Goal: Task Accomplishment & Management: Use online tool/utility

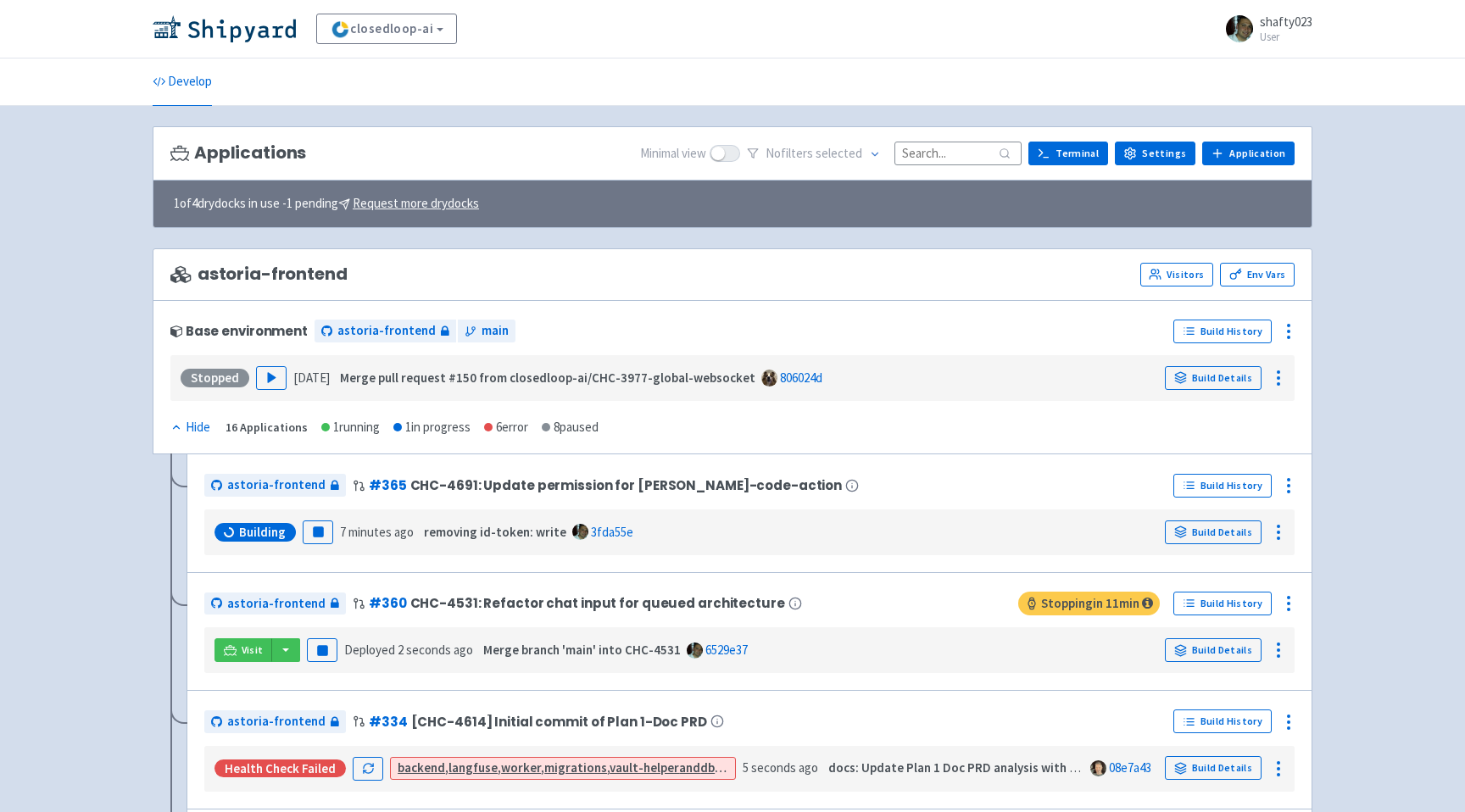
scroll to position [112, 0]
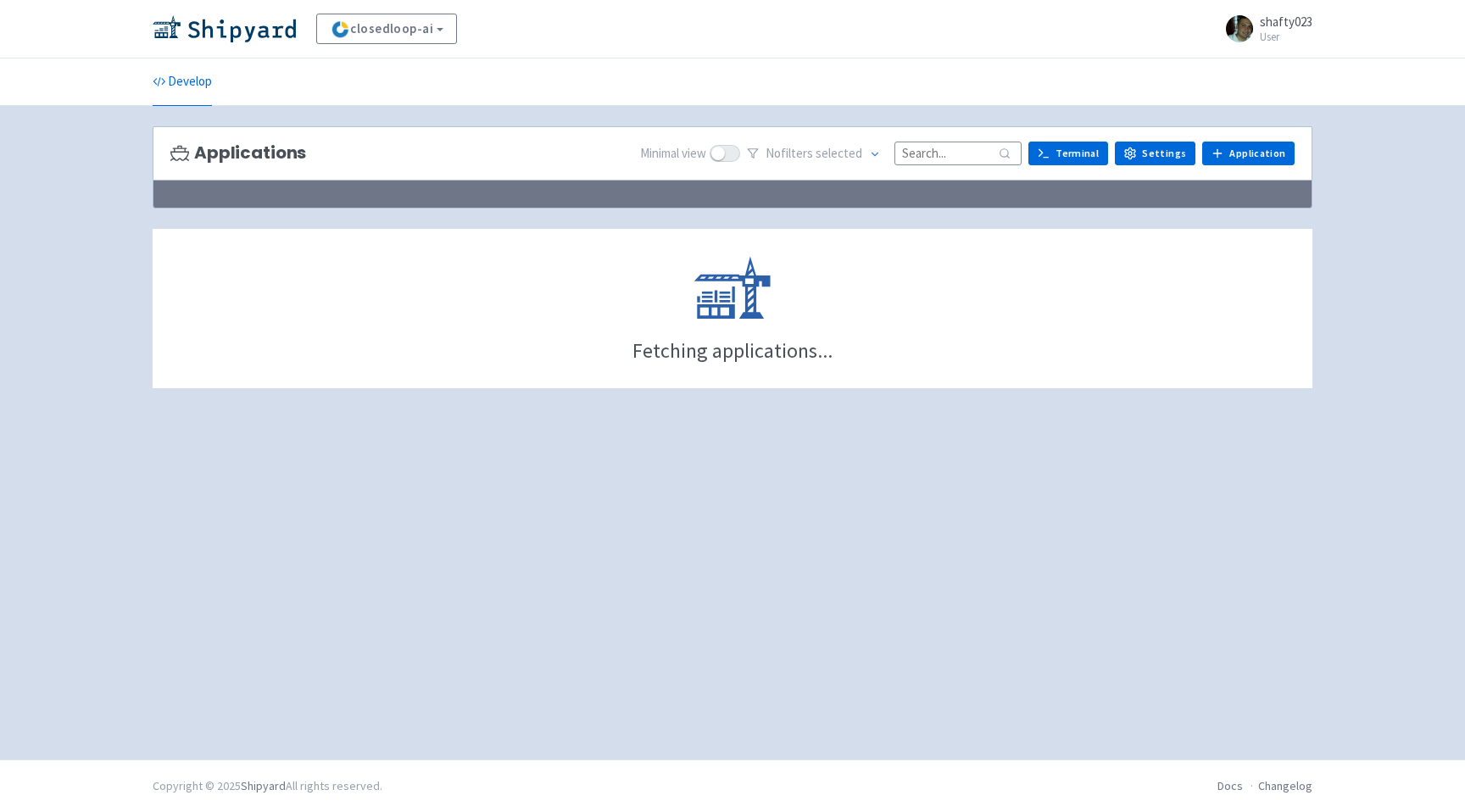
scroll to position [112, 0]
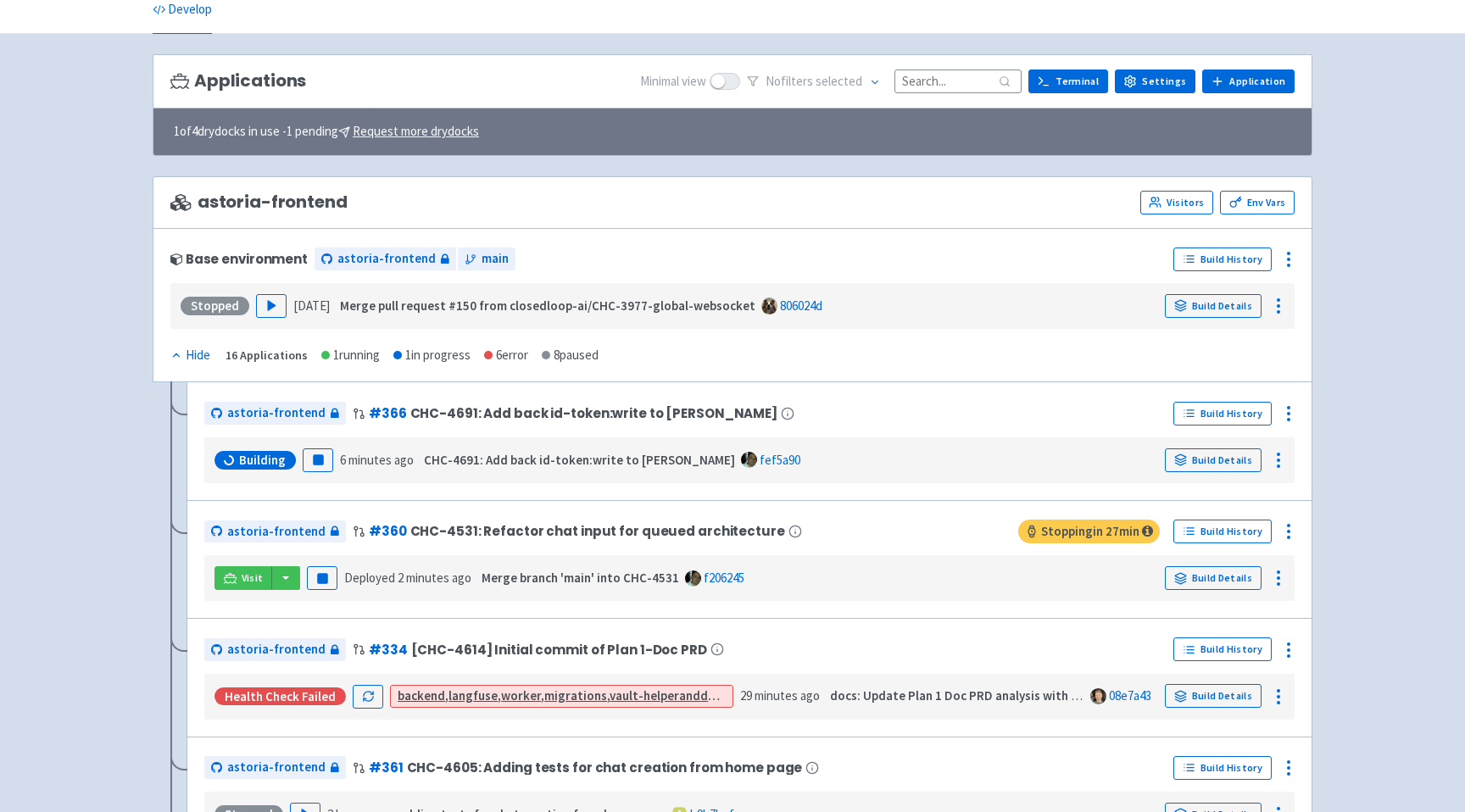
scroll to position [69, 0]
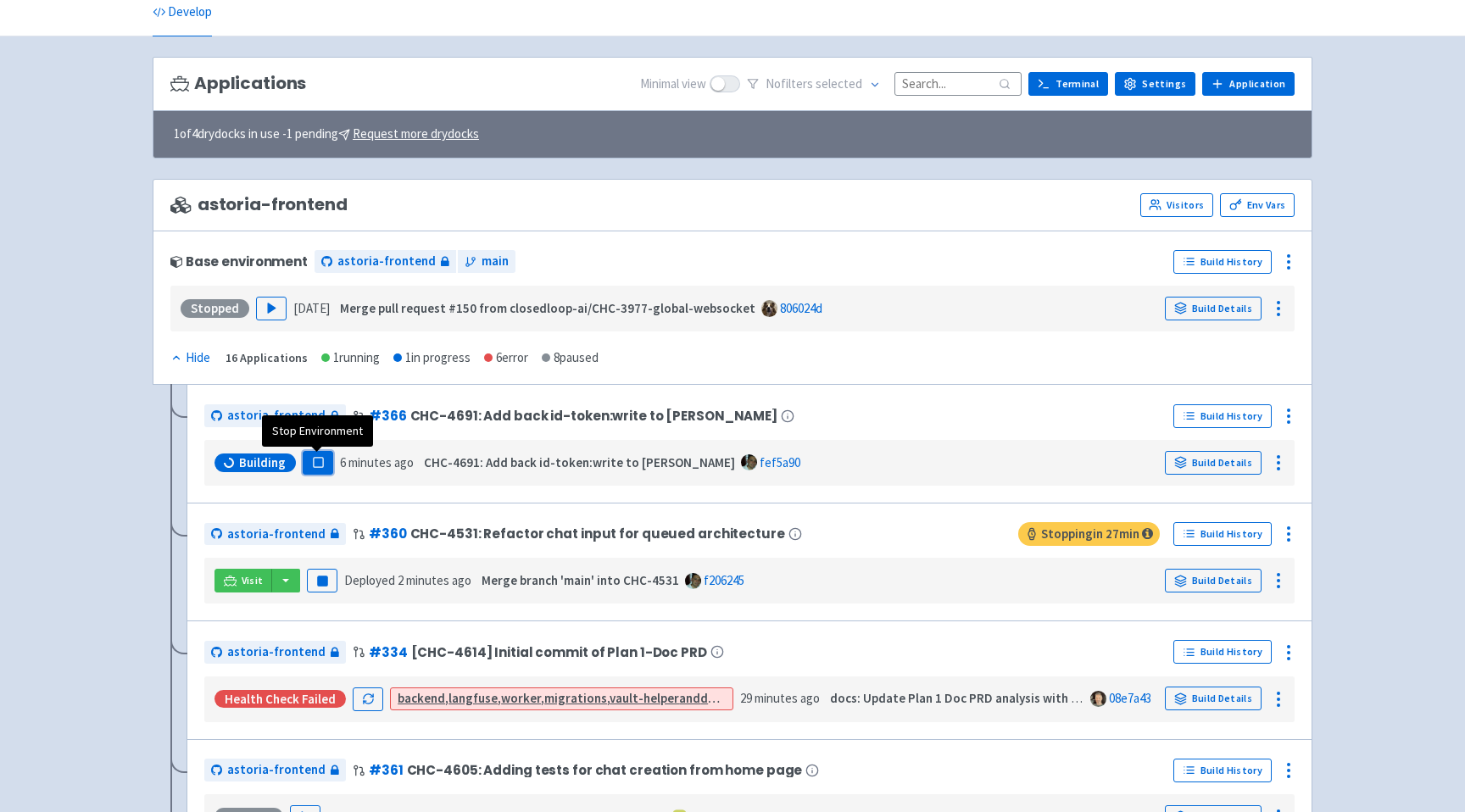
click at [319, 456] on icon "button" at bounding box center [318, 461] width 12 height 12
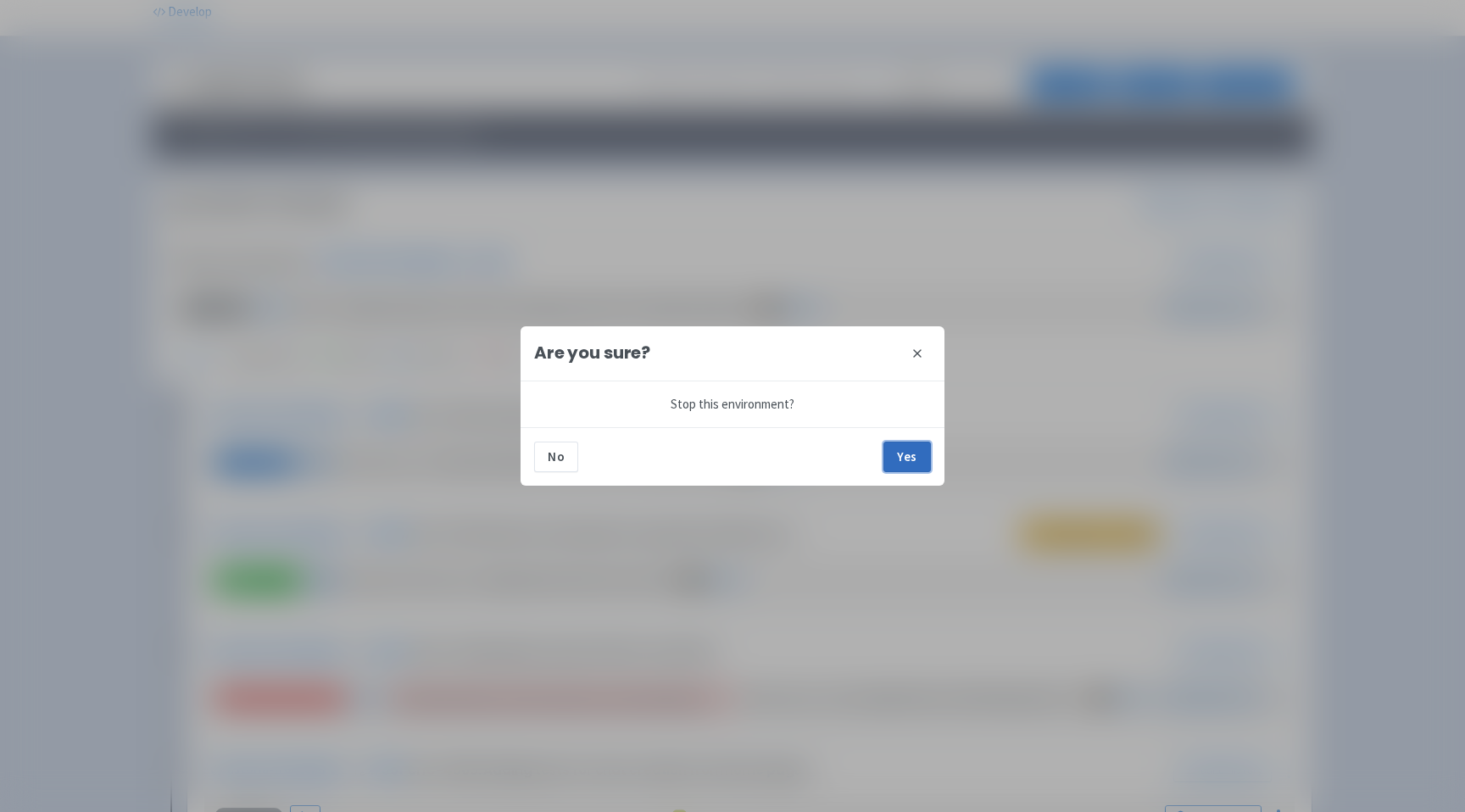
click at [911, 448] on button "Yes" at bounding box center [908, 456] width 48 height 30
